Goal: Navigation & Orientation: Find specific page/section

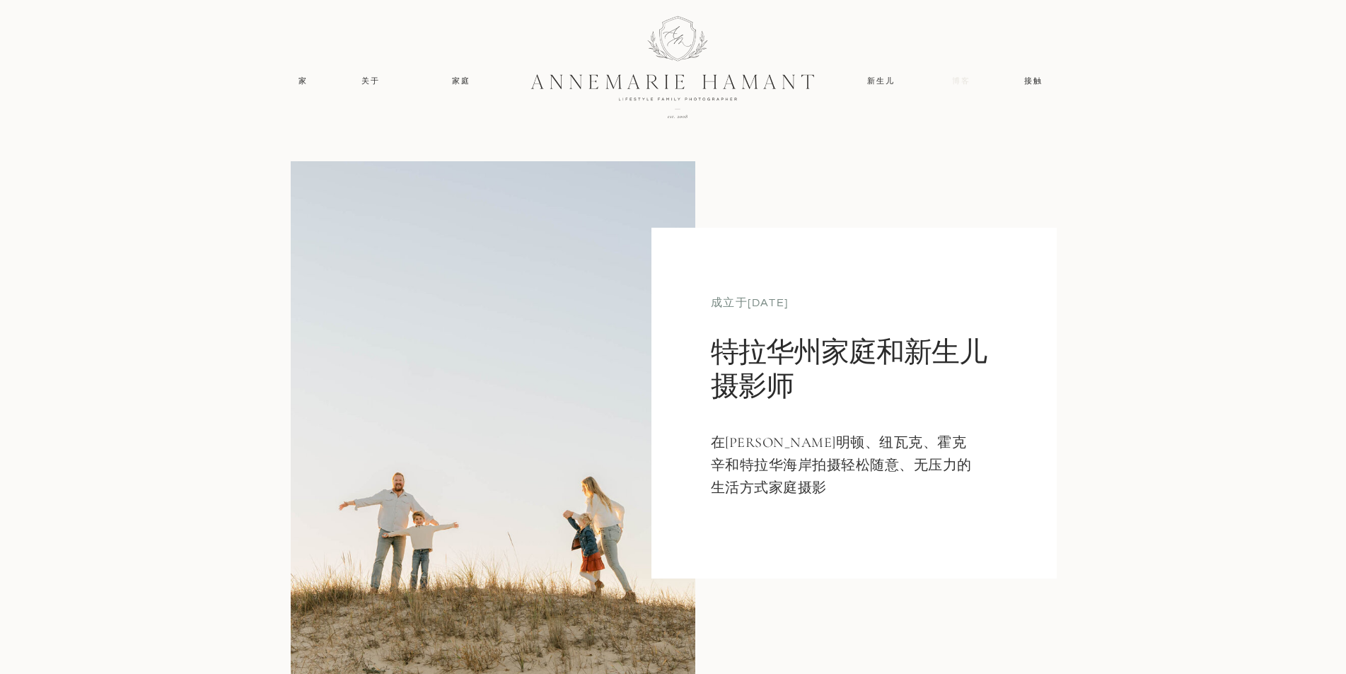
click at [962, 83] on font "博客" at bounding box center [961, 81] width 18 height 8
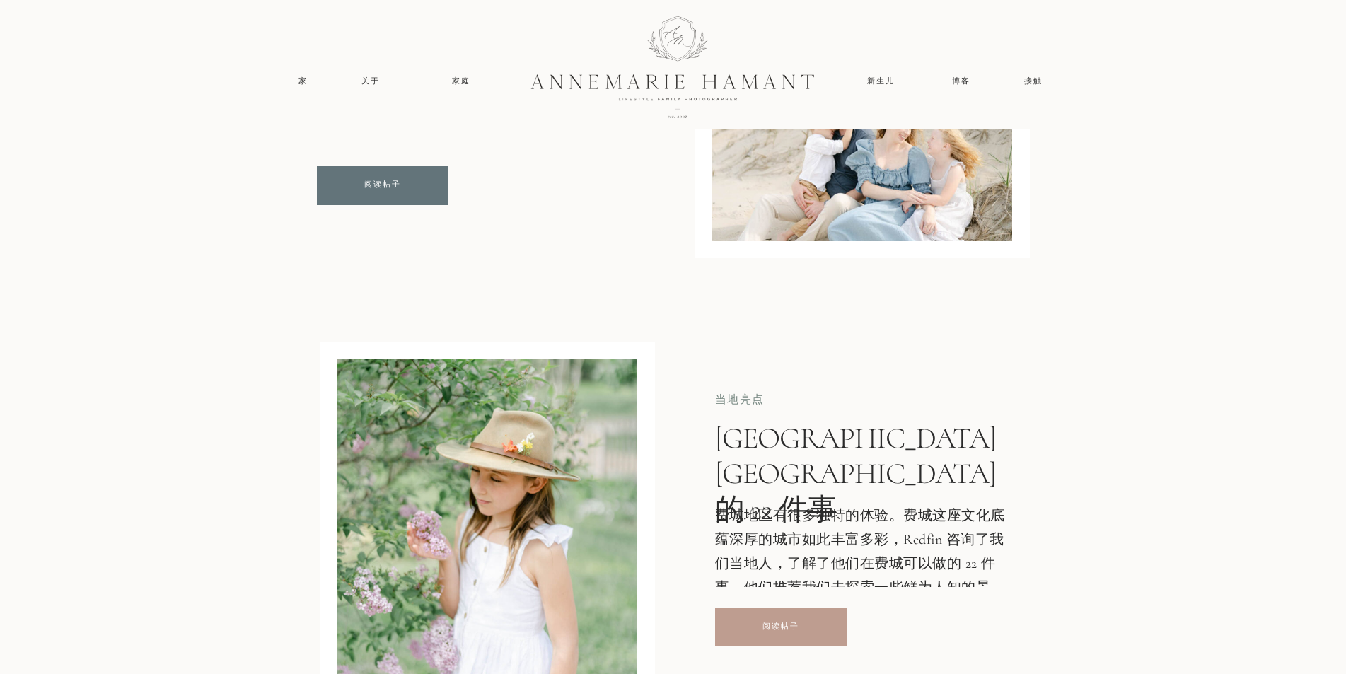
scroll to position [4809, 0]
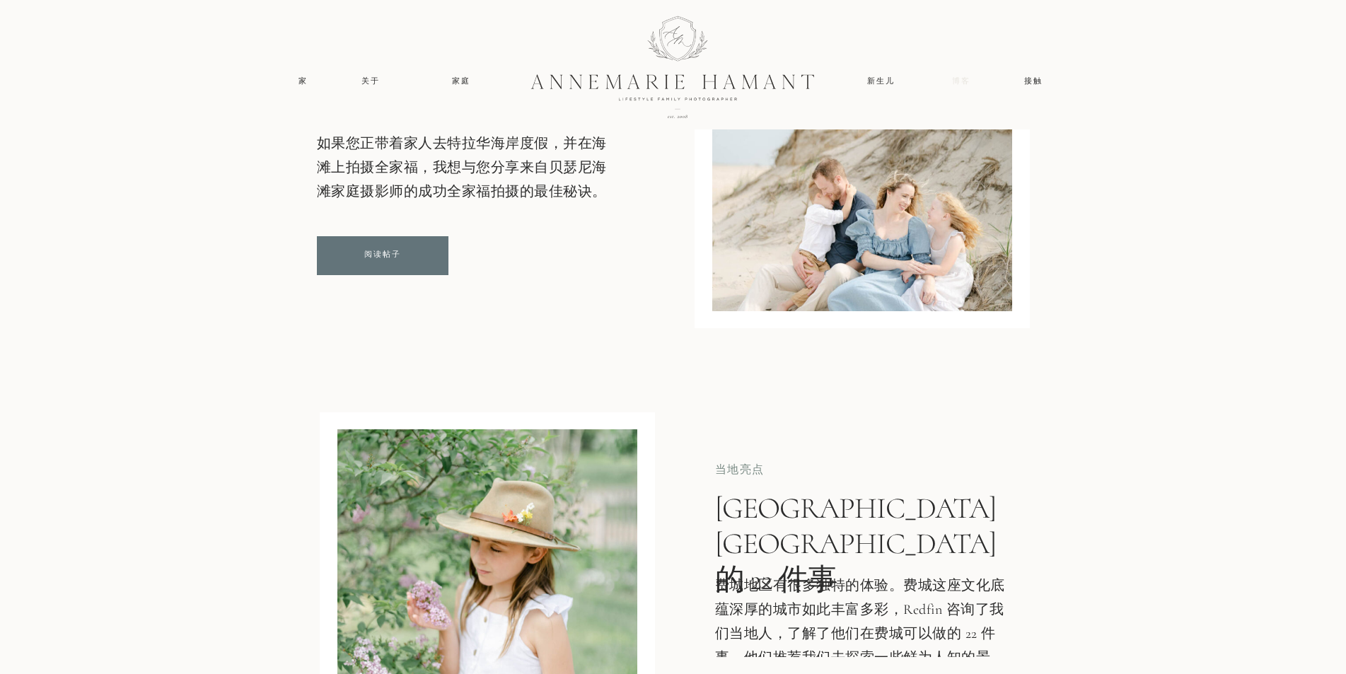
click at [949, 76] on nav "博客" at bounding box center [961, 81] width 33 height 13
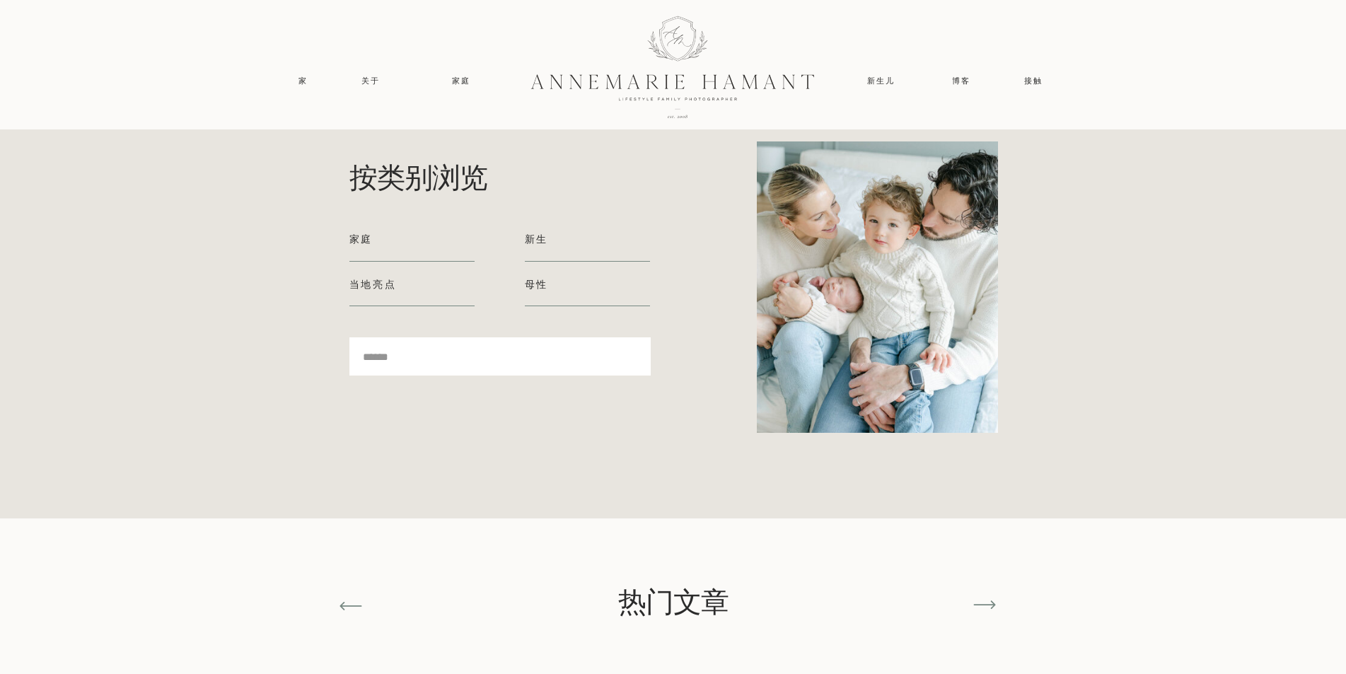
scroll to position [6082, 0]
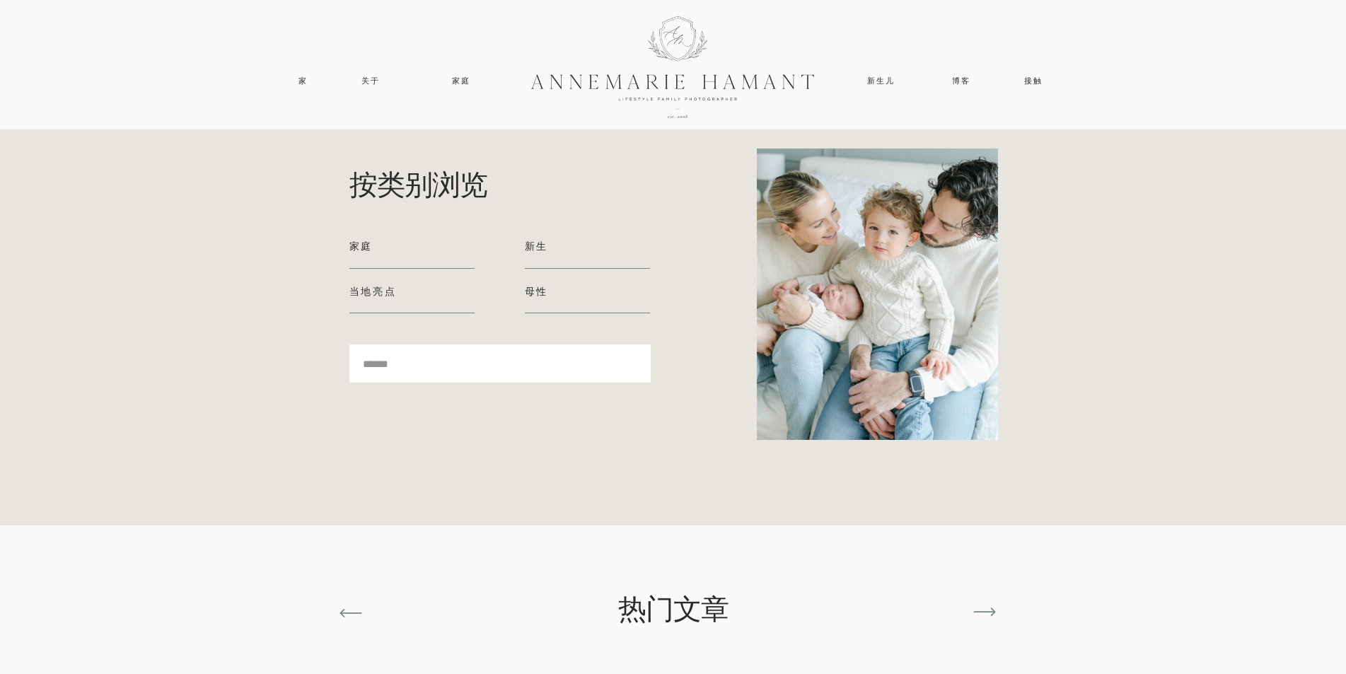
click at [844, 242] on div at bounding box center [877, 294] width 241 height 291
click at [953, 86] on nav "博客" at bounding box center [961, 81] width 33 height 13
